Goal: Task Accomplishment & Management: Manage account settings

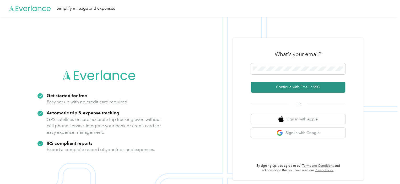
click at [293, 86] on button "Continue with Email / SSO" at bounding box center [298, 87] width 94 height 11
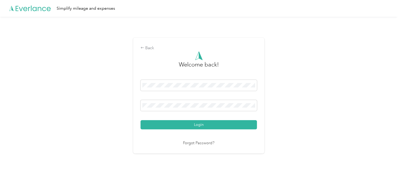
click at [186, 126] on button "Login" at bounding box center [199, 124] width 116 height 9
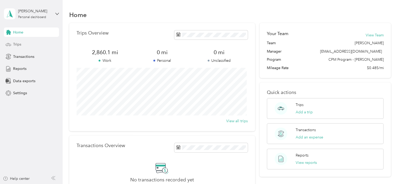
drag, startPoint x: 27, startPoint y: 42, endPoint x: 31, endPoint y: 43, distance: 4.3
click at [27, 42] on div "Trips" at bounding box center [31, 44] width 55 height 9
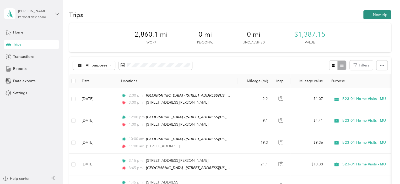
click at [373, 15] on button "New trip" at bounding box center [377, 14] width 28 height 9
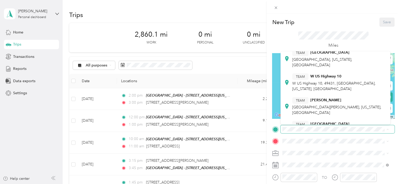
scroll to position [170, 0]
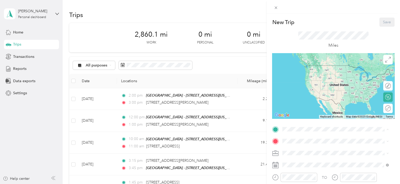
click at [318, 119] on div "TEAM Muskegon - [STREET_ADDRESS][US_STATE]" at bounding box center [329, 115] width 74 height 13
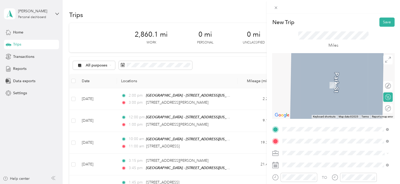
click at [318, 85] on span "[STREET_ADDRESS][US_STATE]" at bounding box center [318, 83] width 52 height 5
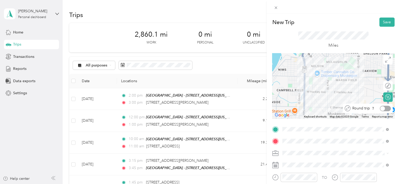
click at [381, 109] on div at bounding box center [385, 109] width 11 height 6
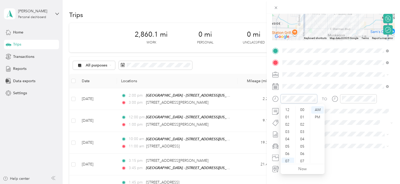
scroll to position [384, 0]
click at [289, 137] on div "08" at bounding box center [288, 137] width 13 height 7
click at [303, 130] on div "30" at bounding box center [303, 129] width 13 height 7
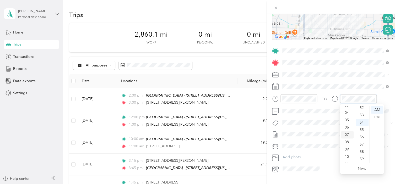
scroll to position [31, 0]
drag, startPoint x: 348, startPoint y: 145, endPoint x: 353, endPoint y: 134, distance: 12.2
click at [348, 144] on div "09" at bounding box center [347, 144] width 13 height 7
click at [363, 129] on div "30" at bounding box center [362, 129] width 13 height 7
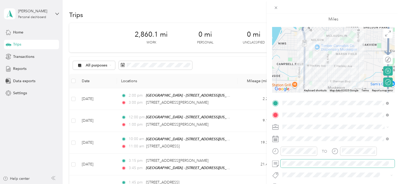
scroll to position [0, 0]
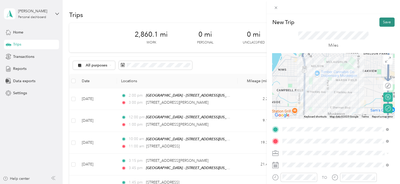
click at [384, 18] on button "Save" at bounding box center [386, 22] width 15 height 9
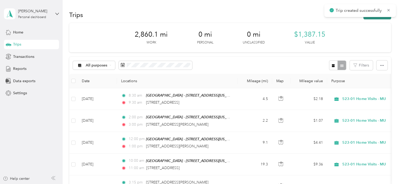
click at [376, 18] on button "New trip" at bounding box center [377, 14] width 28 height 9
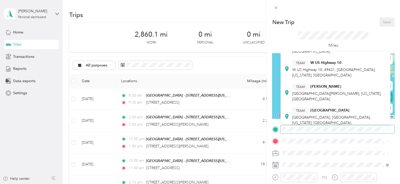
scroll to position [157, 0]
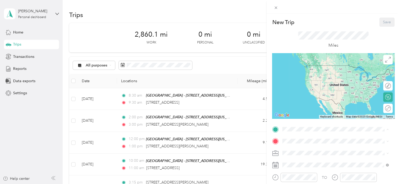
click at [328, 121] on strong "Muskegon - [STREET_ADDRESS]" at bounding box center [338, 123] width 56 height 5
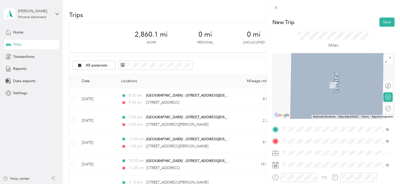
click at [326, 163] on span "[STREET_ADDRESS][US_STATE]" at bounding box center [318, 160] width 52 height 5
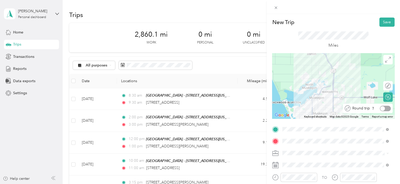
click at [380, 108] on div at bounding box center [382, 108] width 5 height 5
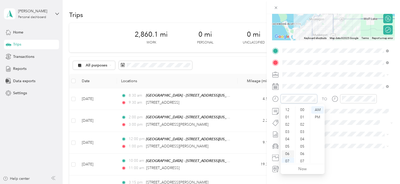
scroll to position [384, 0]
click at [288, 150] on div "10" at bounding box center [288, 151] width 13 height 7
click at [303, 110] on div "00" at bounding box center [303, 109] width 13 height 7
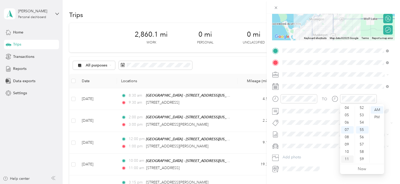
click at [347, 159] on div "11" at bounding box center [347, 159] width 13 height 7
click at [361, 109] on div "00" at bounding box center [362, 109] width 13 height 7
click at [307, 114] on span at bounding box center [338, 111] width 114 height 8
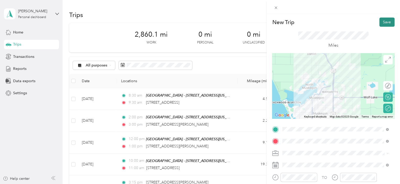
click at [382, 21] on button "Save" at bounding box center [386, 22] width 15 height 9
